Goal: Information Seeking & Learning: Check status

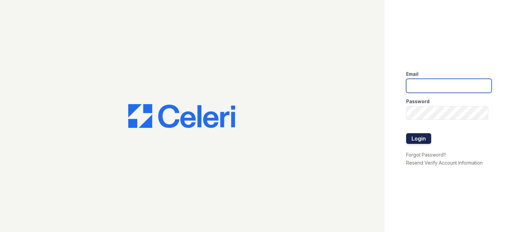
type input "[DOMAIN_NAME][EMAIL_ADDRESS][DOMAIN_NAME]"
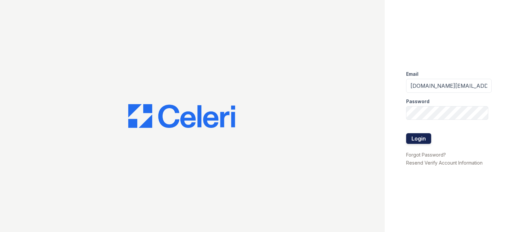
click at [423, 136] on button "Login" at bounding box center [418, 138] width 25 height 11
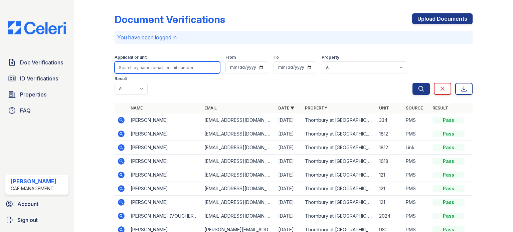
click at [137, 66] on input "search" at bounding box center [168, 67] width 106 height 12
type input "Lydia"
click at [412, 83] on button "Search" at bounding box center [420, 89] width 17 height 12
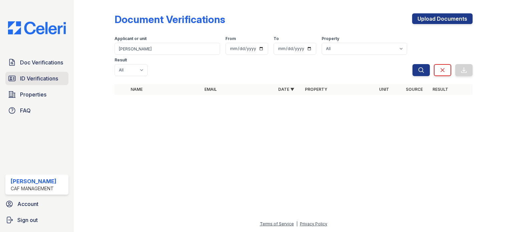
click at [41, 75] on span "ID Verifications" at bounding box center [39, 78] width 38 height 8
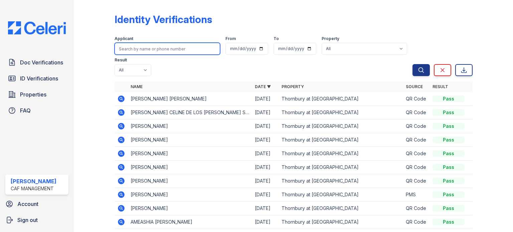
click at [136, 50] on input "search" at bounding box center [168, 49] width 106 height 12
type input "Lydia"
click at [412, 64] on button "Search" at bounding box center [420, 70] width 17 height 12
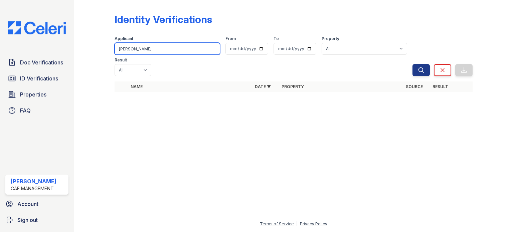
click at [131, 49] on input "Lydia" at bounding box center [168, 49] width 106 height 12
type input "Gowens"
click at [412, 64] on button "Search" at bounding box center [420, 70] width 17 height 12
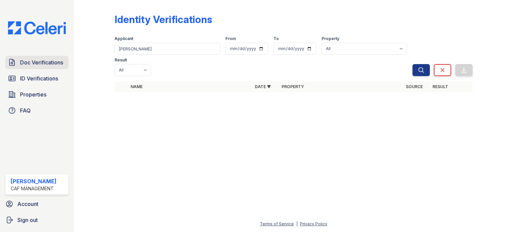
click at [49, 59] on span "Doc Verifications" at bounding box center [41, 62] width 43 height 8
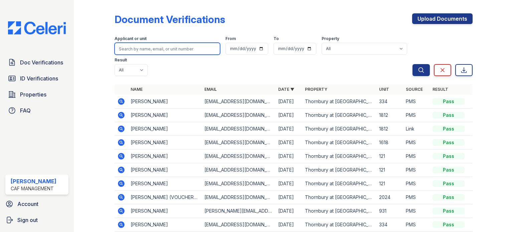
click at [131, 50] on input "search" at bounding box center [168, 49] width 106 height 12
type input "Gowens"
click at [412, 64] on button "Search" at bounding box center [420, 70] width 17 height 12
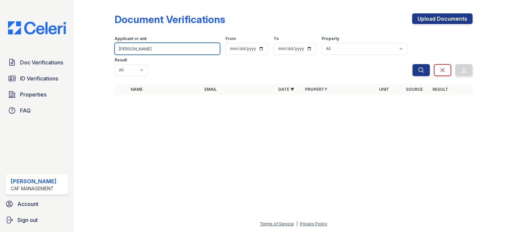
click at [132, 48] on input "Gowens" at bounding box center [168, 49] width 106 height 12
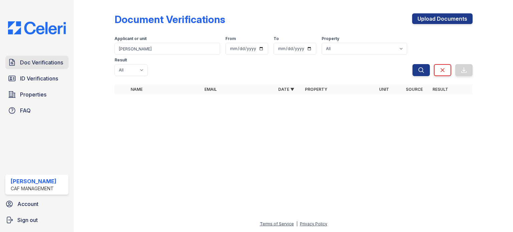
click at [54, 63] on span "Doc Verifications" at bounding box center [41, 62] width 43 height 8
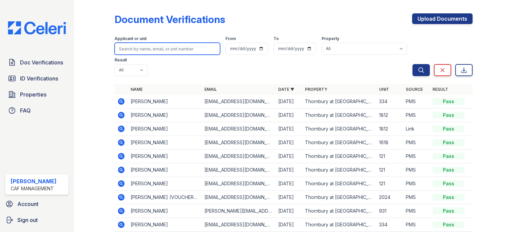
click at [131, 48] on input "search" at bounding box center [168, 49] width 106 height 12
type input "Mercedes"
click at [412, 64] on button "Search" at bounding box center [420, 70] width 17 height 12
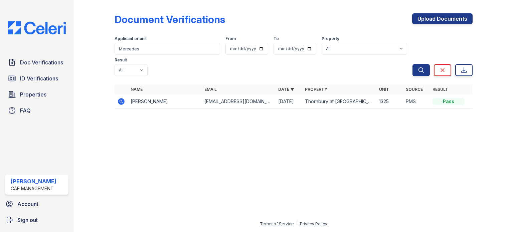
click at [121, 98] on icon at bounding box center [121, 102] width 8 height 8
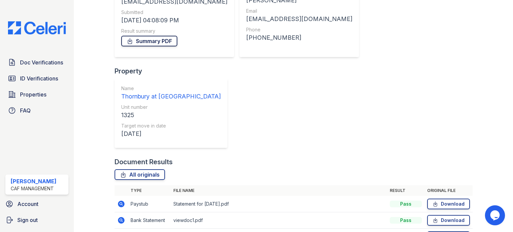
click at [140, 44] on link "Summary PDF" at bounding box center [149, 41] width 56 height 11
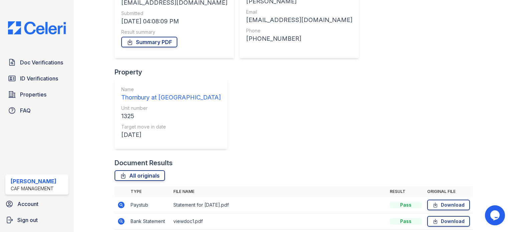
scroll to position [98, 0]
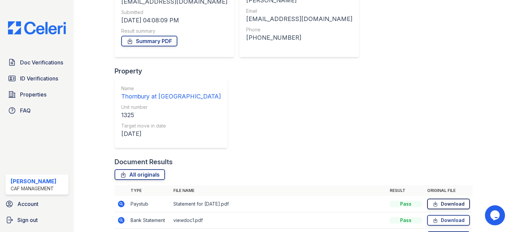
click at [441, 199] on link "Download" at bounding box center [448, 204] width 43 height 11
click at [35, 77] on span "ID Verifications" at bounding box center [39, 78] width 38 height 8
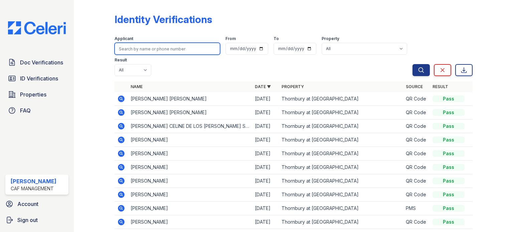
click at [135, 49] on input "search" at bounding box center [168, 49] width 106 height 12
type input "mercedes"
click at [412, 64] on button "Search" at bounding box center [420, 70] width 17 height 12
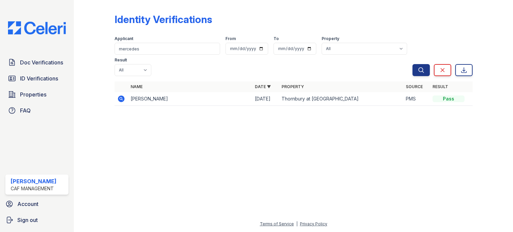
click at [120, 98] on icon at bounding box center [121, 99] width 2 height 2
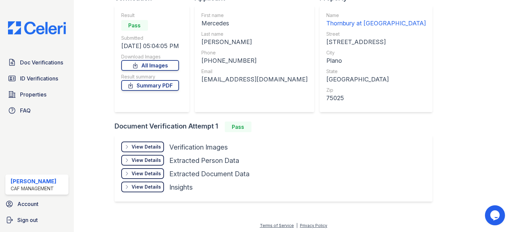
scroll to position [56, 0]
click at [129, 145] on icon at bounding box center [126, 146] width 5 height 5
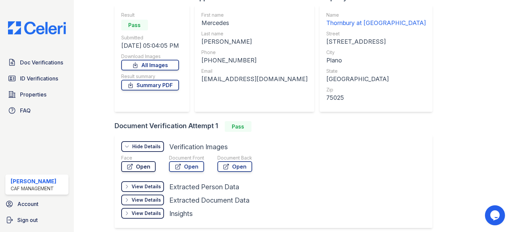
click at [139, 164] on link "Open" at bounding box center [138, 166] width 34 height 11
click at [125, 79] on div "Result summary" at bounding box center [150, 76] width 58 height 7
click at [133, 82] on icon at bounding box center [130, 85] width 7 height 7
click at [58, 59] on span "Doc Verifications" at bounding box center [41, 62] width 43 height 8
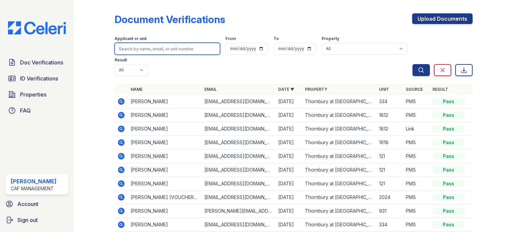
click at [131, 52] on input "search" at bounding box center [168, 49] width 106 height 12
type input "Mercedes"
click at [412, 64] on button "Search" at bounding box center [420, 70] width 17 height 12
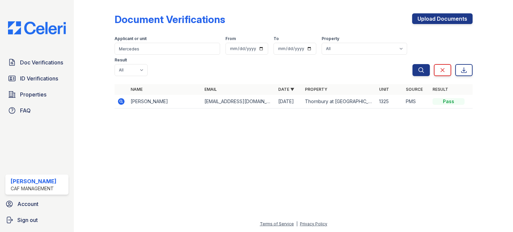
click at [119, 98] on icon at bounding box center [121, 102] width 8 height 8
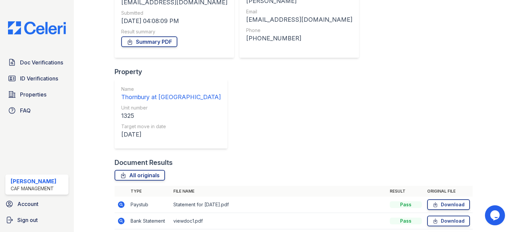
scroll to position [98, 0]
click at [119, 200] on icon at bounding box center [121, 204] width 8 height 8
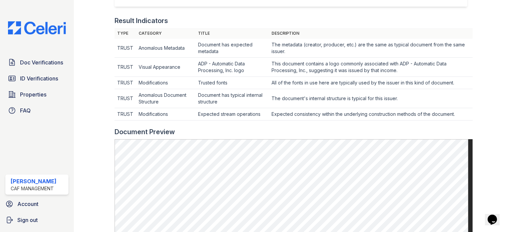
scroll to position [267, 0]
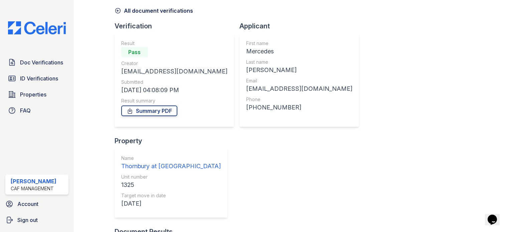
scroll to position [98, 0]
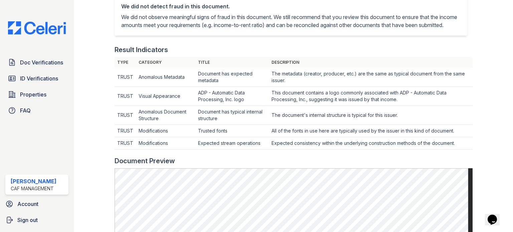
scroll to position [167, 0]
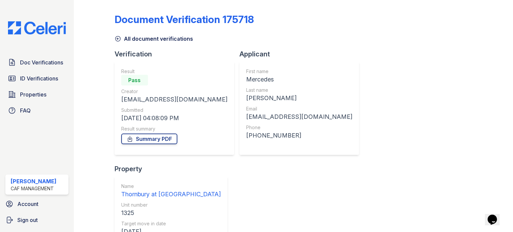
scroll to position [98, 0]
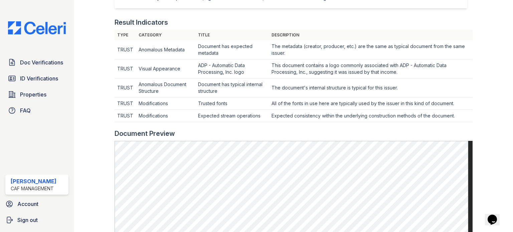
scroll to position [200, 0]
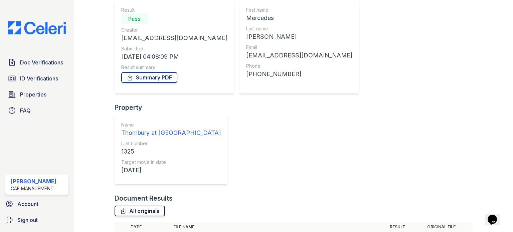
scroll to position [98, 0]
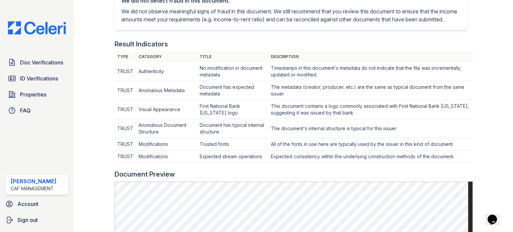
scroll to position [167, 0]
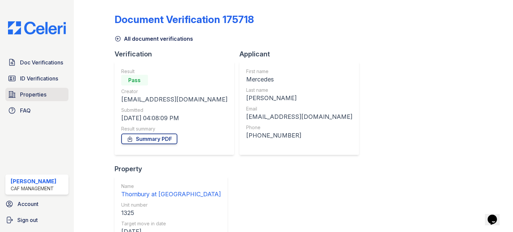
click at [42, 97] on span "Properties" at bounding box center [33, 94] width 26 height 8
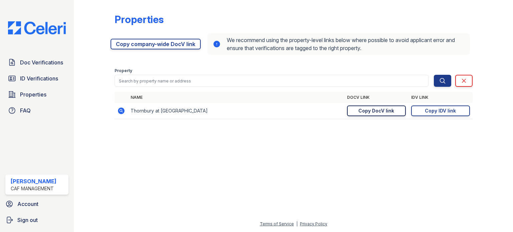
click at [380, 112] on div "Copy DocV link" at bounding box center [376, 111] width 36 height 7
click at [50, 60] on span "Doc Verifications" at bounding box center [41, 62] width 43 height 8
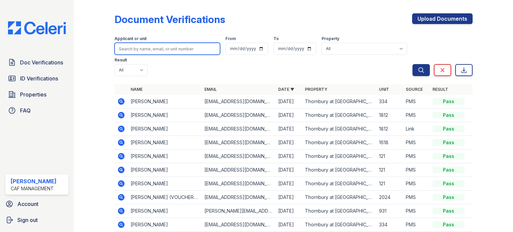
click at [139, 44] on input "search" at bounding box center [168, 49] width 106 height 12
type input "hunter"
click at [412, 64] on button "Search" at bounding box center [420, 70] width 17 height 12
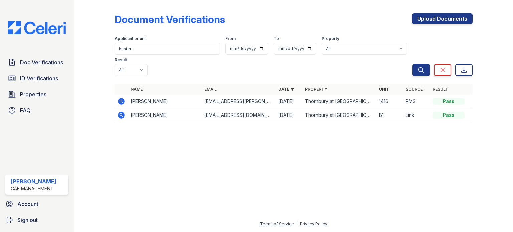
click at [123, 98] on icon at bounding box center [121, 101] width 7 height 7
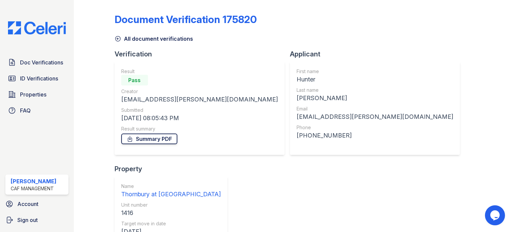
click at [139, 140] on link "Summary PDF" at bounding box center [149, 139] width 56 height 11
click at [51, 78] on span "ID Verifications" at bounding box center [39, 78] width 38 height 8
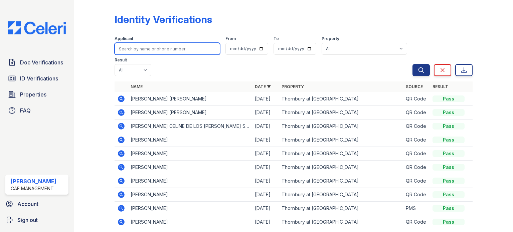
click at [139, 53] on input "search" at bounding box center [168, 49] width 106 height 12
type input "hunter"
click at [412, 64] on button "Search" at bounding box center [420, 70] width 17 height 12
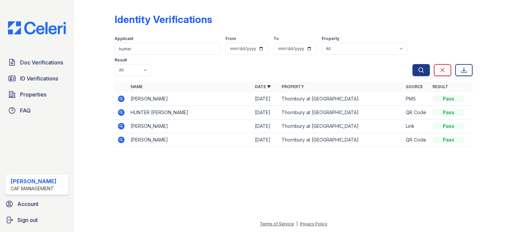
click at [122, 95] on icon at bounding box center [121, 98] width 7 height 7
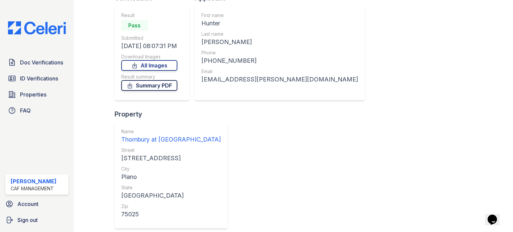
scroll to position [56, 0]
click at [144, 84] on link "Summary PDF" at bounding box center [149, 85] width 56 height 11
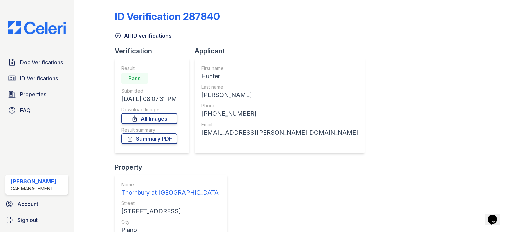
scroll to position [0, 0]
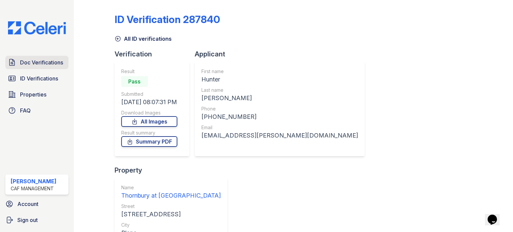
drag, startPoint x: 43, startPoint y: 63, endPoint x: 50, endPoint y: 62, distance: 6.7
click at [43, 63] on span "Doc Verifications" at bounding box center [41, 62] width 43 height 8
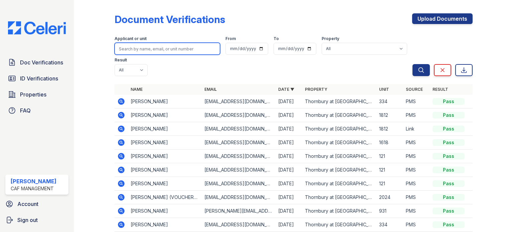
click at [132, 50] on input "search" at bounding box center [168, 49] width 106 height 12
type input "Alliyah"
click at [412, 64] on button "Search" at bounding box center [420, 70] width 17 height 12
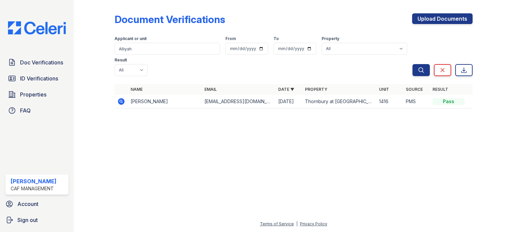
click at [124, 98] on icon at bounding box center [121, 101] width 7 height 7
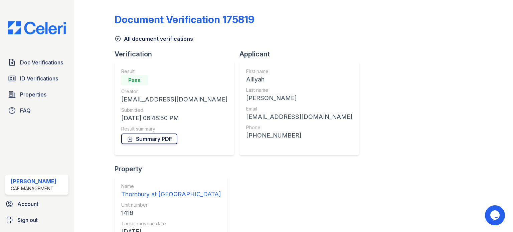
click at [136, 137] on link "Summary PDF" at bounding box center [149, 139] width 56 height 11
drag, startPoint x: 36, startPoint y: 76, endPoint x: 41, endPoint y: 76, distance: 5.0
click at [36, 76] on span "ID Verifications" at bounding box center [39, 78] width 38 height 8
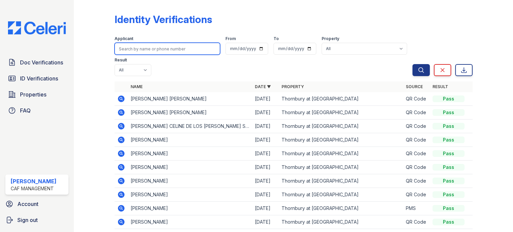
click at [135, 51] on input "search" at bounding box center [168, 49] width 106 height 12
type input "Alliyah"
click at [412, 64] on button "Search" at bounding box center [420, 70] width 17 height 12
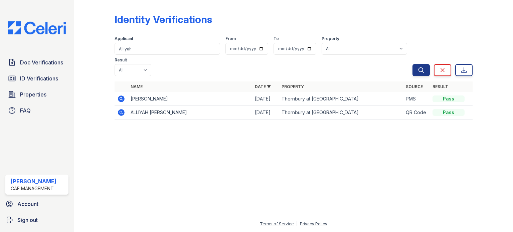
click at [119, 95] on icon at bounding box center [121, 98] width 7 height 7
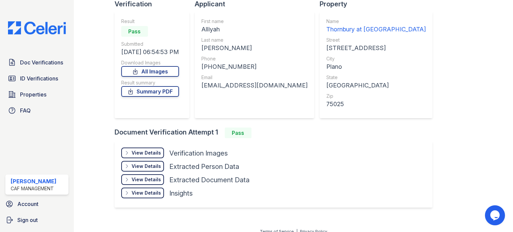
scroll to position [56, 0]
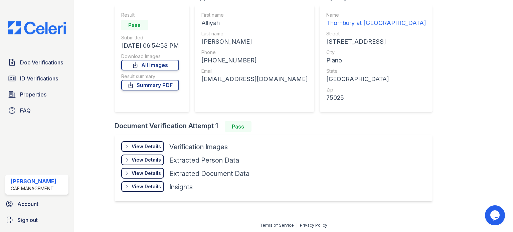
click at [130, 144] on div "View Details Details" at bounding box center [142, 146] width 43 height 11
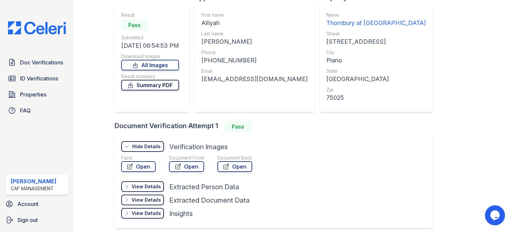
click at [144, 86] on link "Summary PDF" at bounding box center [150, 85] width 58 height 11
